Goal: Navigation & Orientation: Find specific page/section

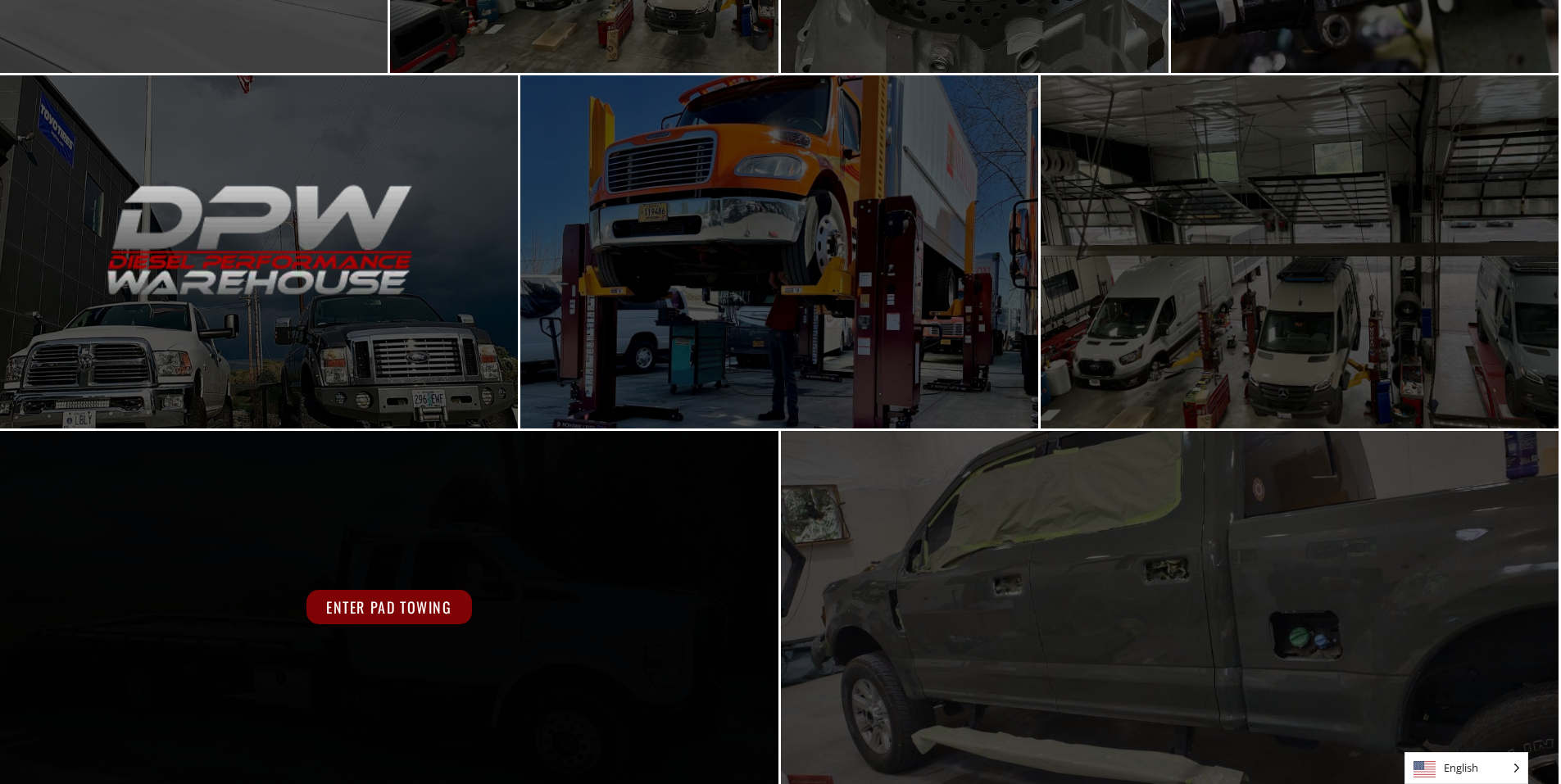
scroll to position [600, 0]
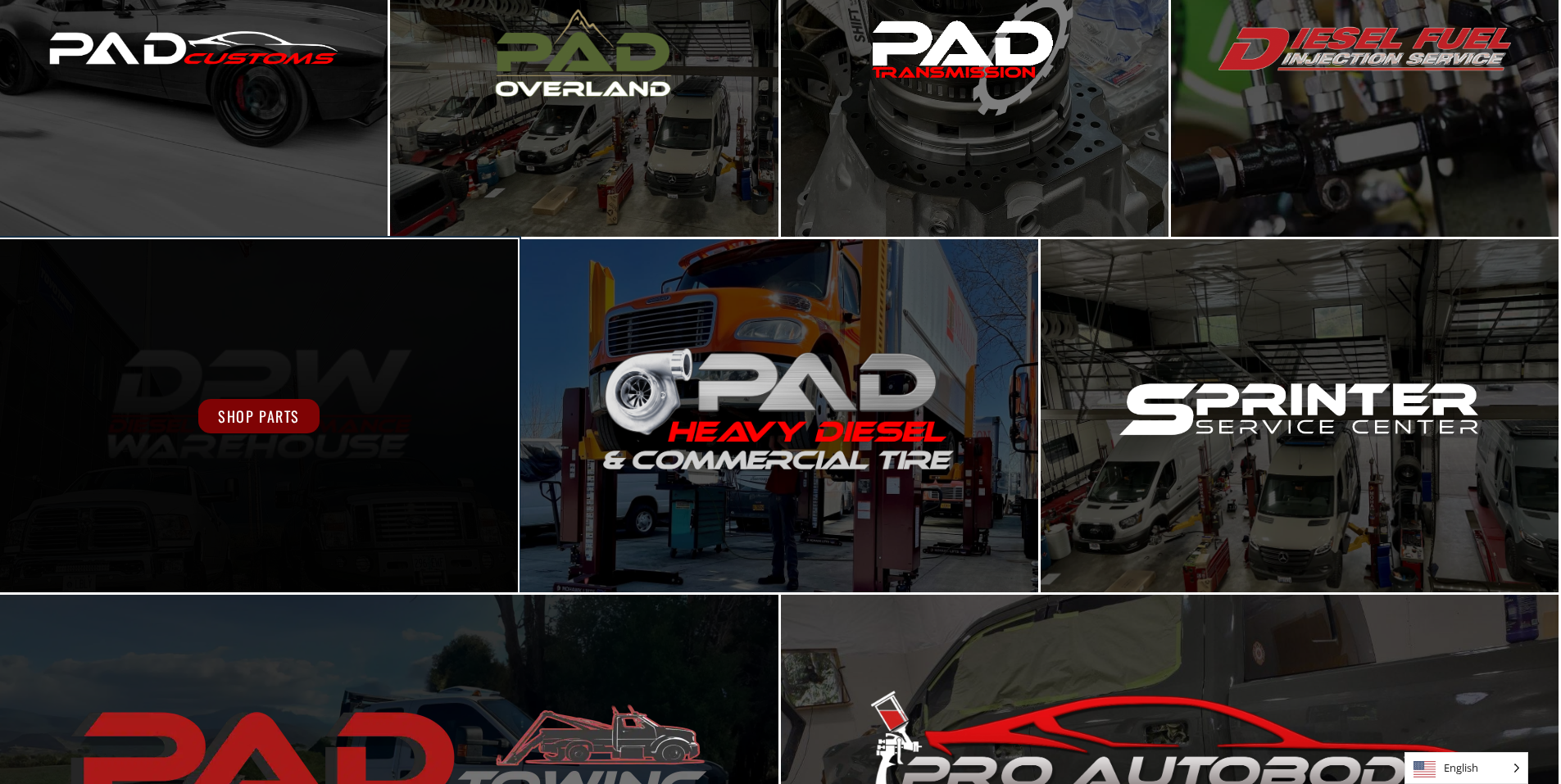
click at [282, 411] on span "Shop Parts" at bounding box center [259, 416] width 122 height 34
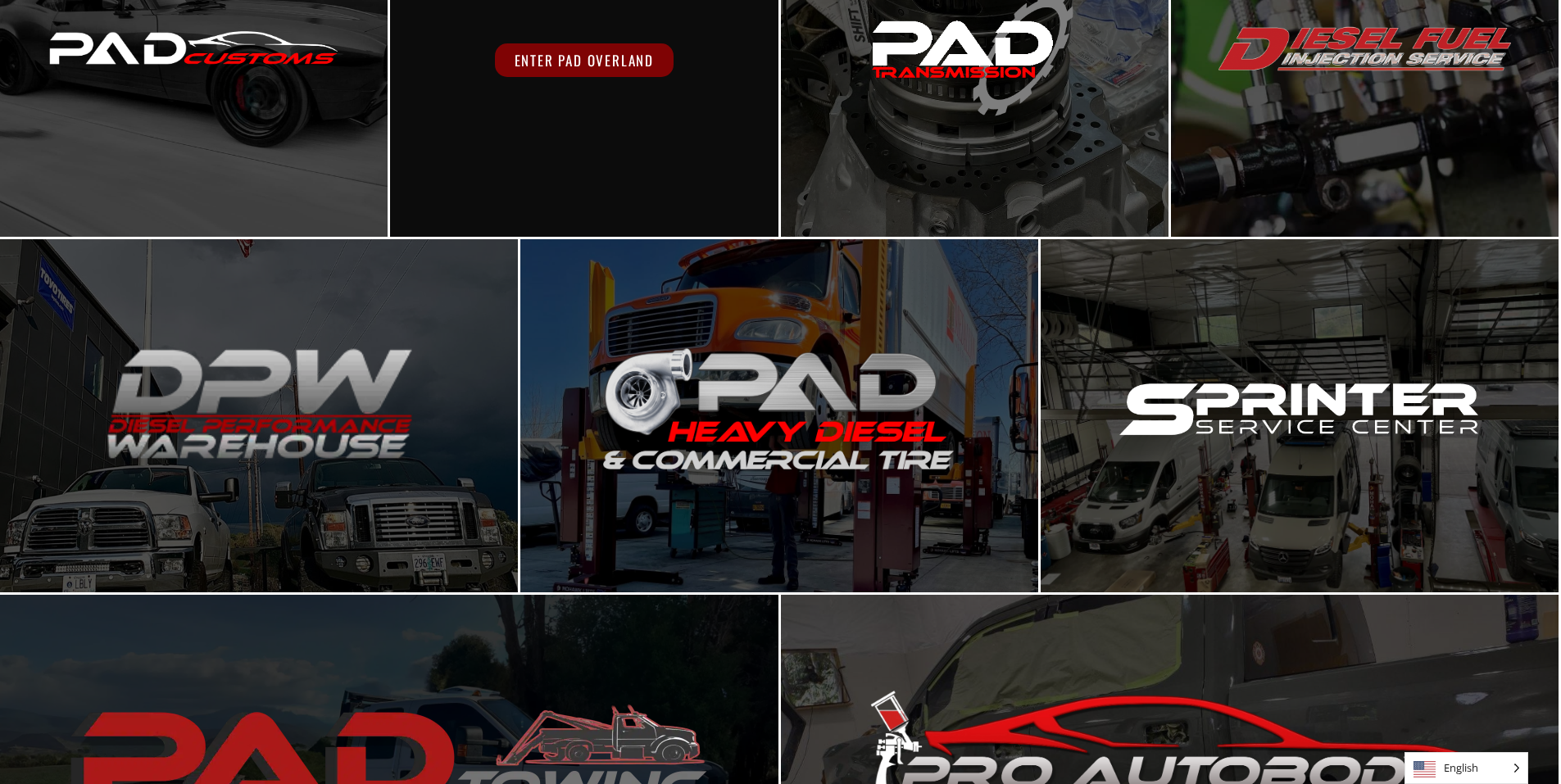
scroll to position [355, 0]
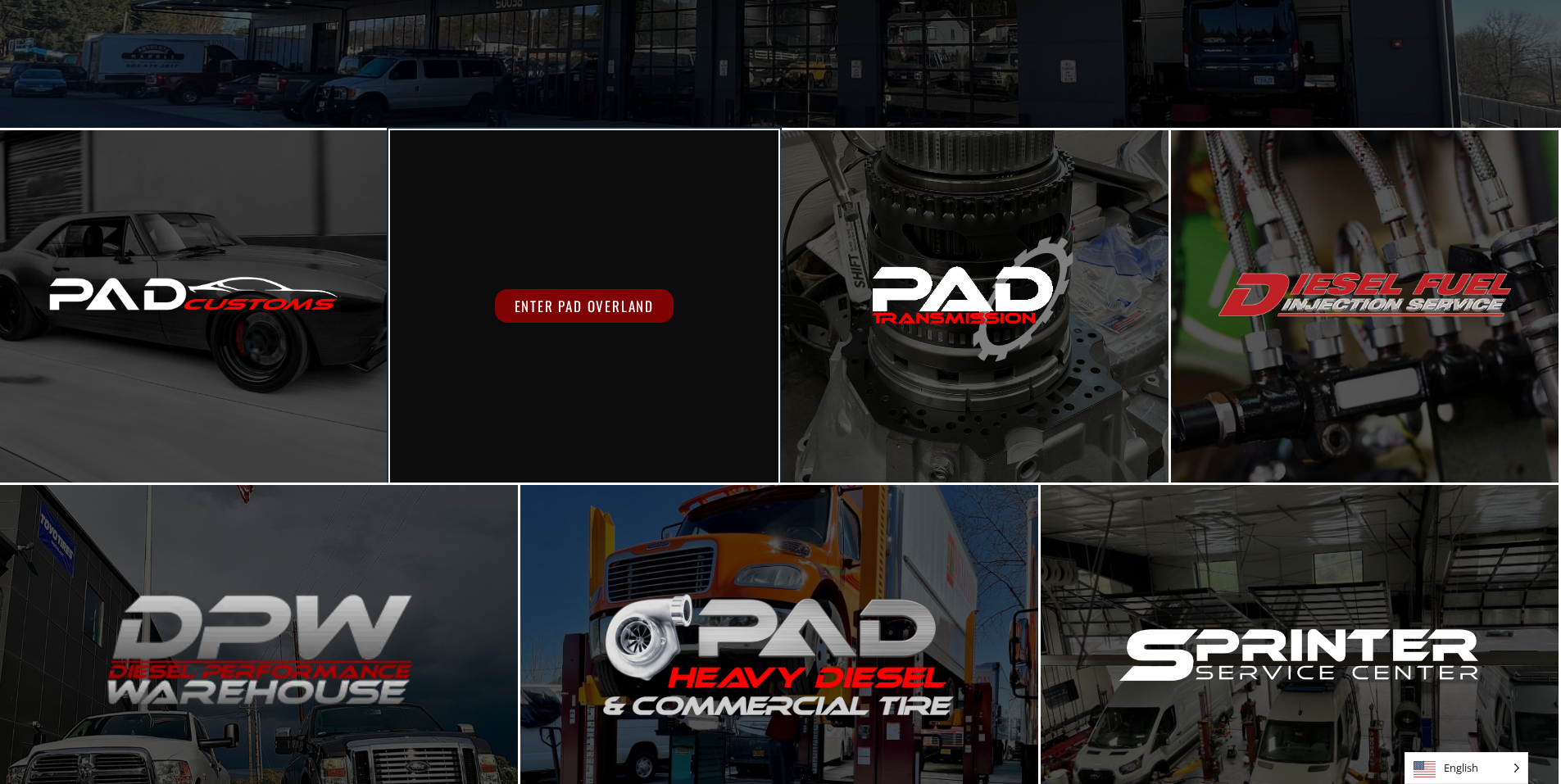
click at [582, 292] on span "Enter PAD Overland" at bounding box center [584, 306] width 178 height 34
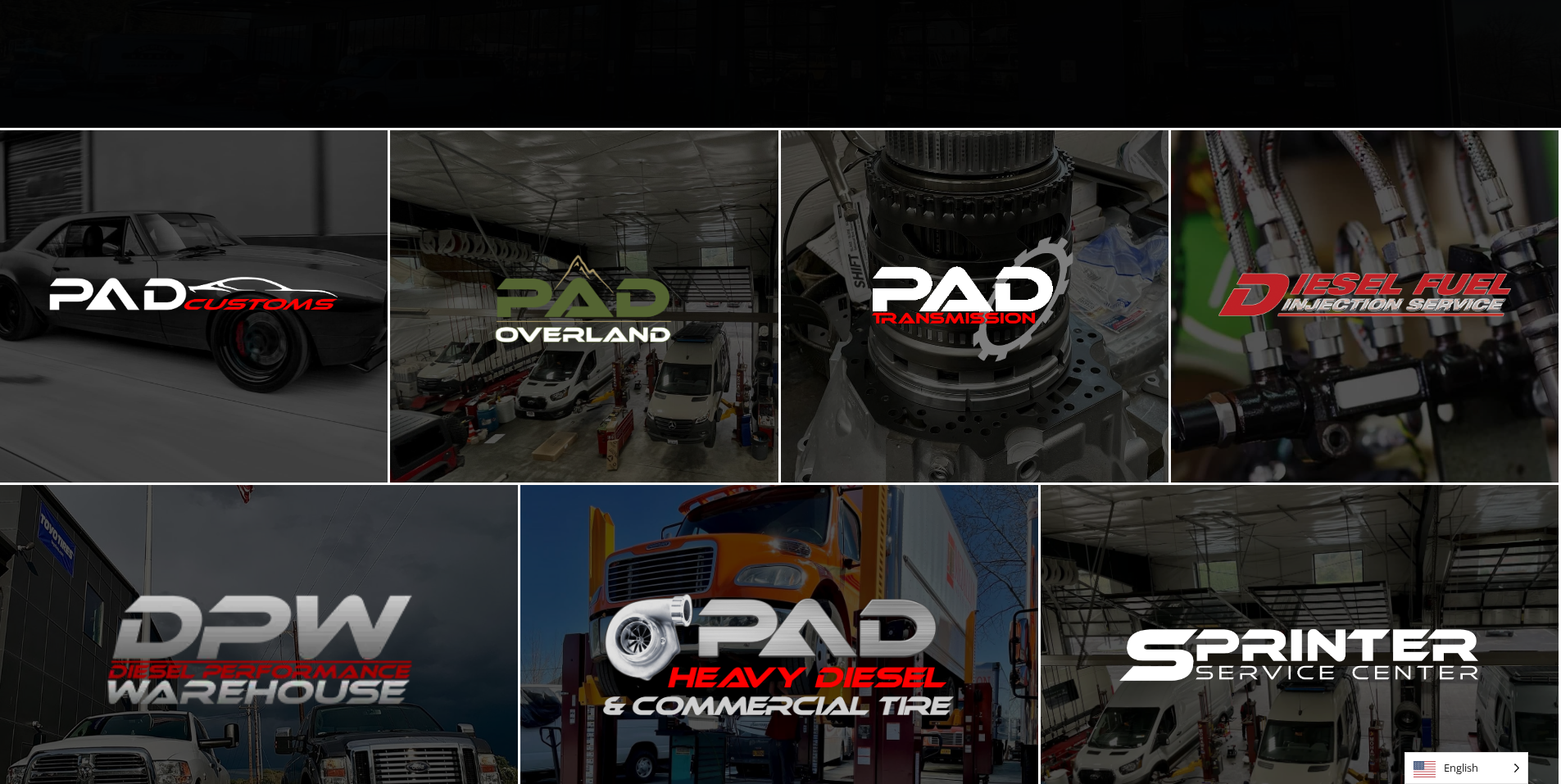
scroll to position [190, 0]
